Goal: Navigation & Orientation: Find specific page/section

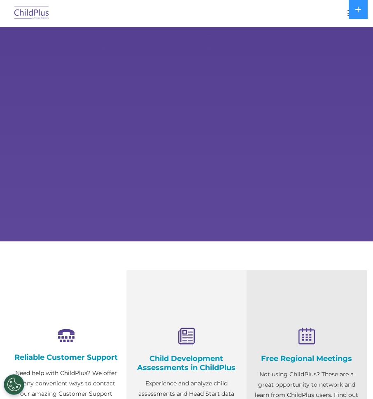
select select "MEDIUM"
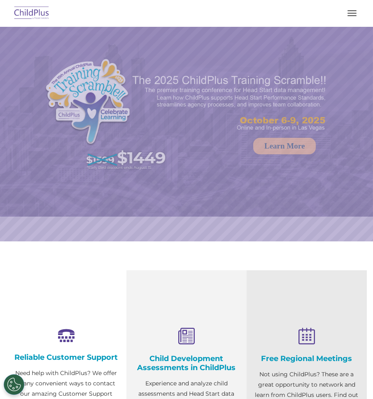
select select "MEDIUM"
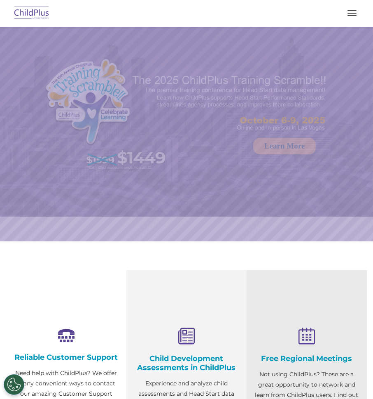
select select "MEDIUM"
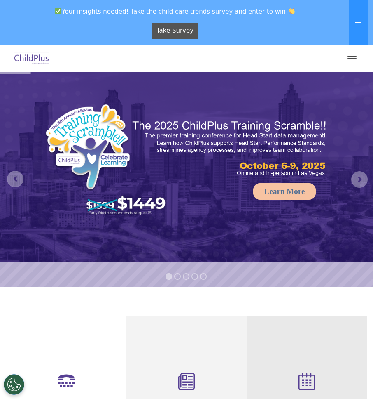
click at [353, 60] on button "button" at bounding box center [352, 58] width 17 height 13
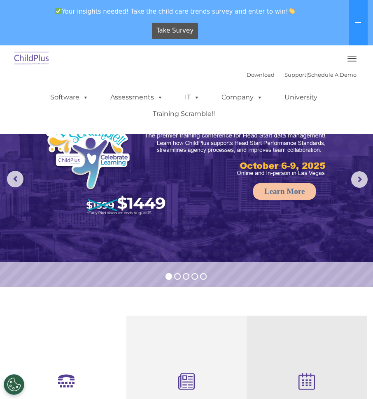
click at [353, 60] on button "button" at bounding box center [352, 58] width 17 height 13
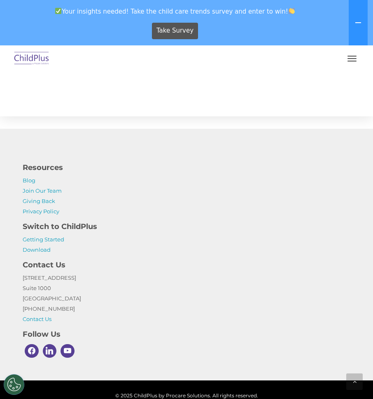
scroll to position [984, 0]
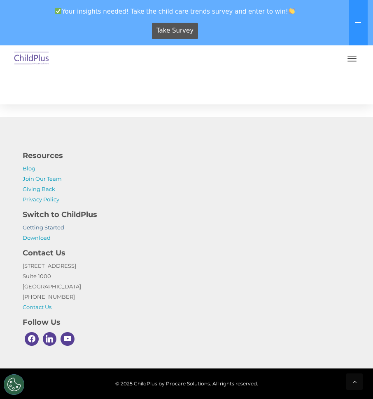
click at [46, 225] on link "Getting Started" at bounding box center [44, 227] width 42 height 7
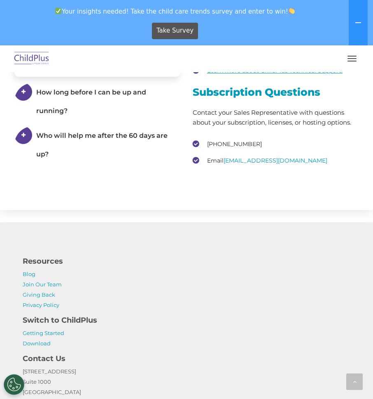
scroll to position [1564, 0]
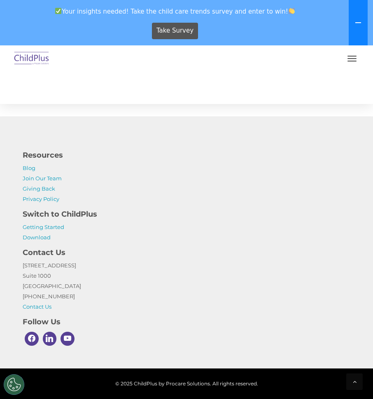
click at [364, 17] on button at bounding box center [358, 22] width 19 height 45
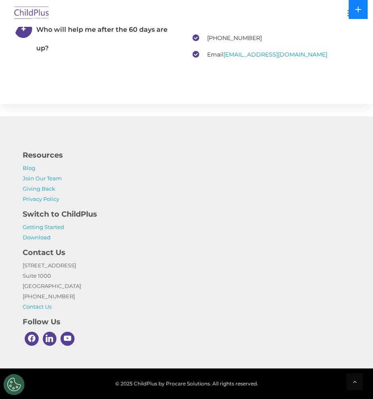
scroll to position [1519, 0]
click at [356, 17] on button at bounding box center [358, 9] width 19 height 19
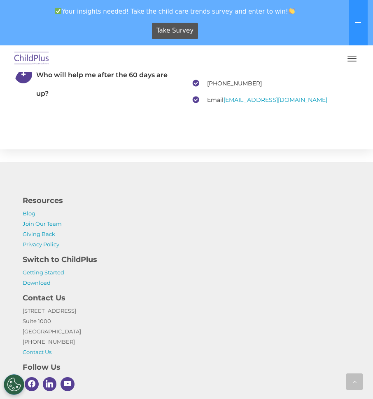
click at [349, 54] on button "button" at bounding box center [352, 58] width 17 height 13
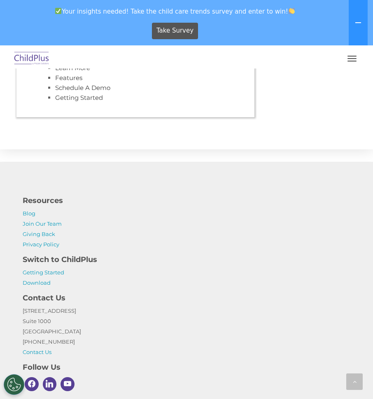
scroll to position [93, 0]
click at [288, 97] on div "Download Support | Schedule A Demo  MENU MENU Software ChildPlus: The original…" at bounding box center [186, 99] width 353 height 62
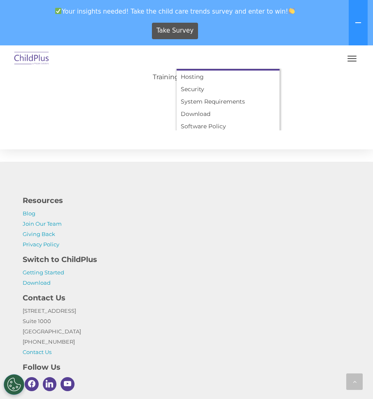
scroll to position [41, 0]
